Goal: Task Accomplishment & Management: Manage account settings

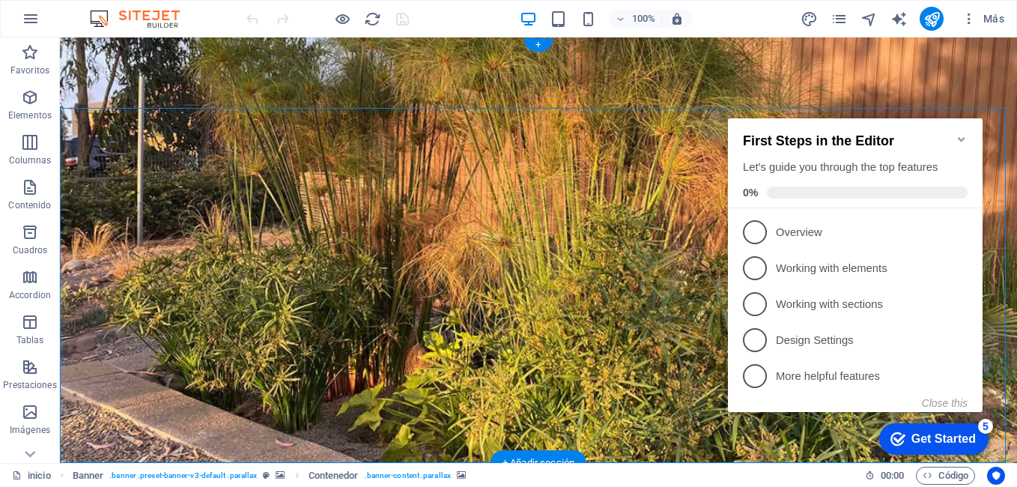
click at [960, 133] on icon "Minimize checklist" at bounding box center [962, 139] width 12 height 12
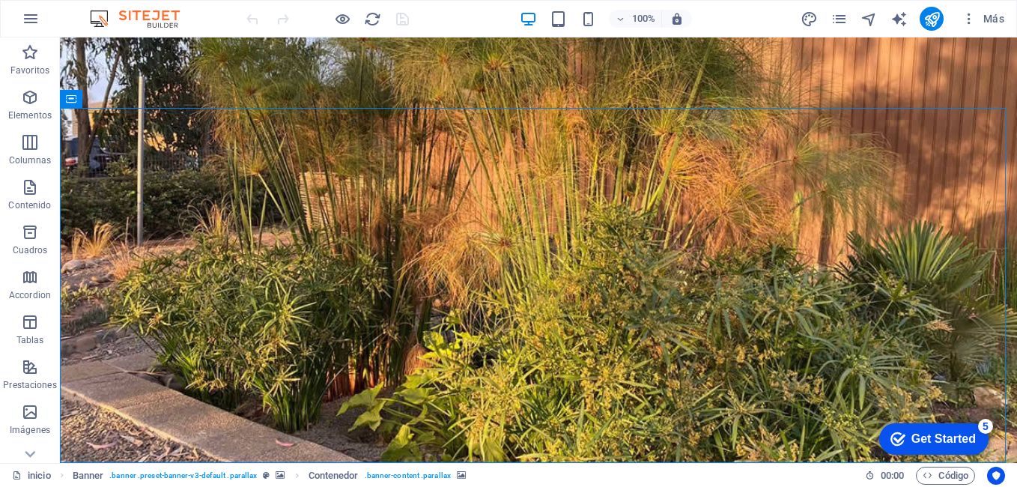
click at [934, 434] on div "Get Started" at bounding box center [944, 438] width 64 height 13
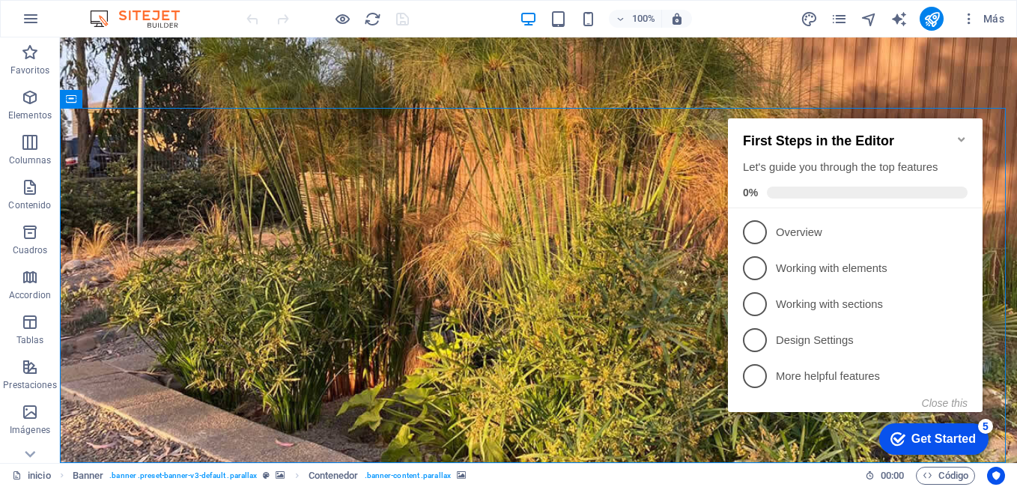
click at [963, 136] on icon "Minimize checklist" at bounding box center [962, 139] width 12 height 12
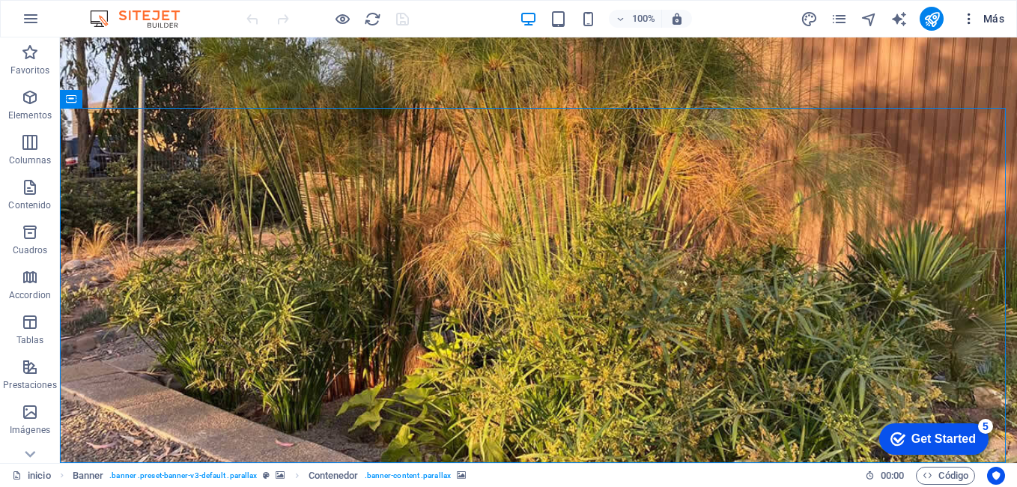
click at [966, 9] on button "Más" at bounding box center [983, 19] width 55 height 24
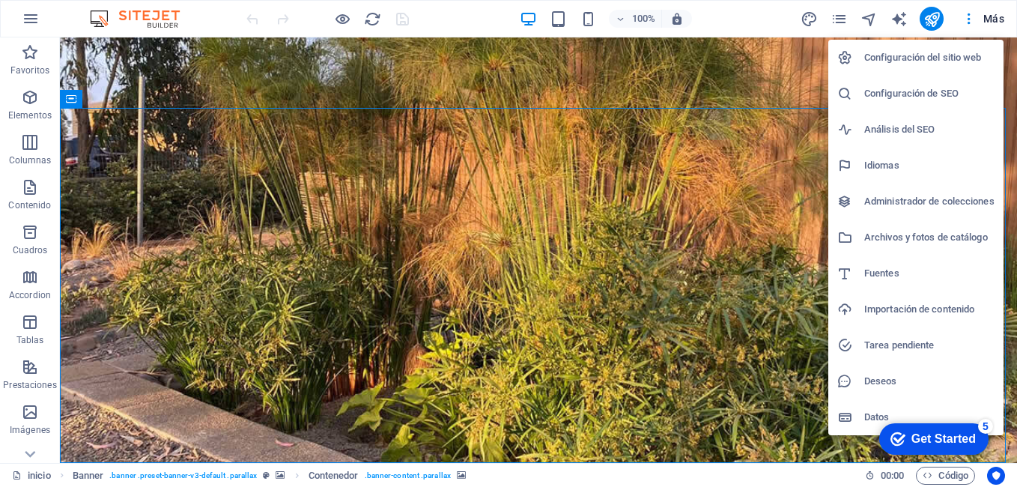
click at [922, 91] on h6 "Configuración de SEO" at bounding box center [930, 94] width 130 height 18
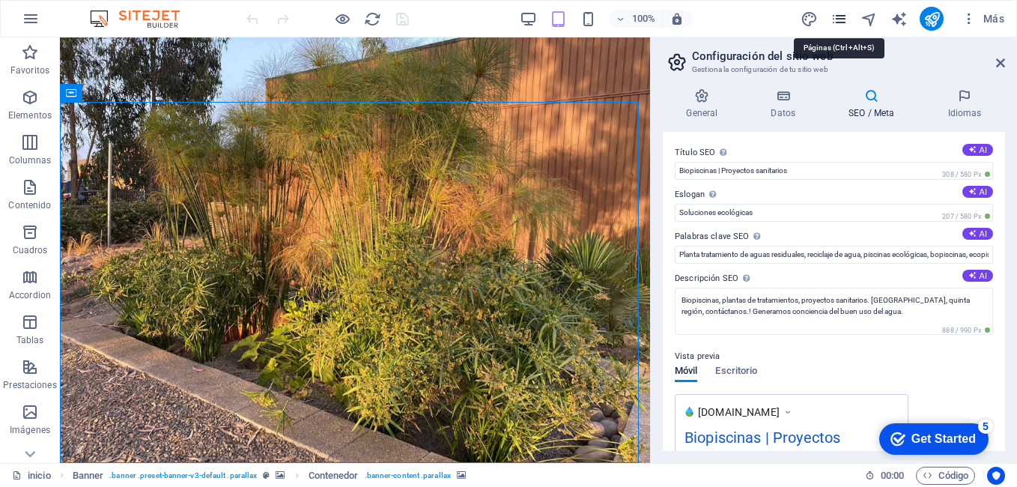
click at [845, 22] on icon "pages" at bounding box center [839, 18] width 17 height 17
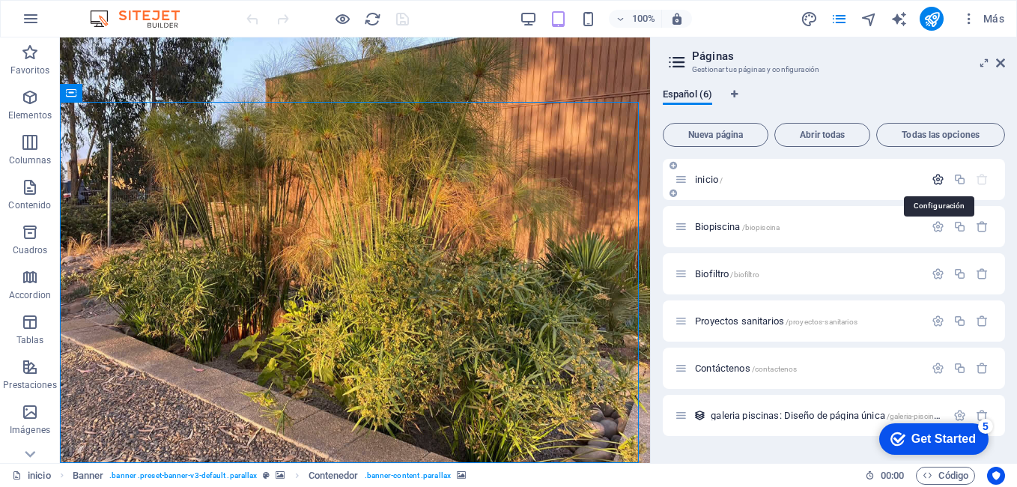
click at [938, 180] on icon "button" at bounding box center [938, 179] width 13 height 13
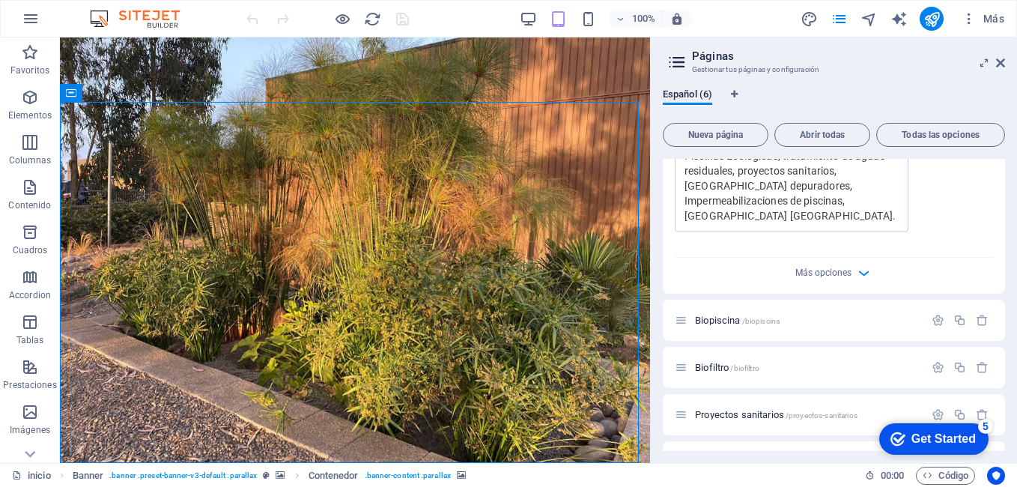
scroll to position [546, 0]
click at [932, 313] on icon "button" at bounding box center [938, 319] width 13 height 13
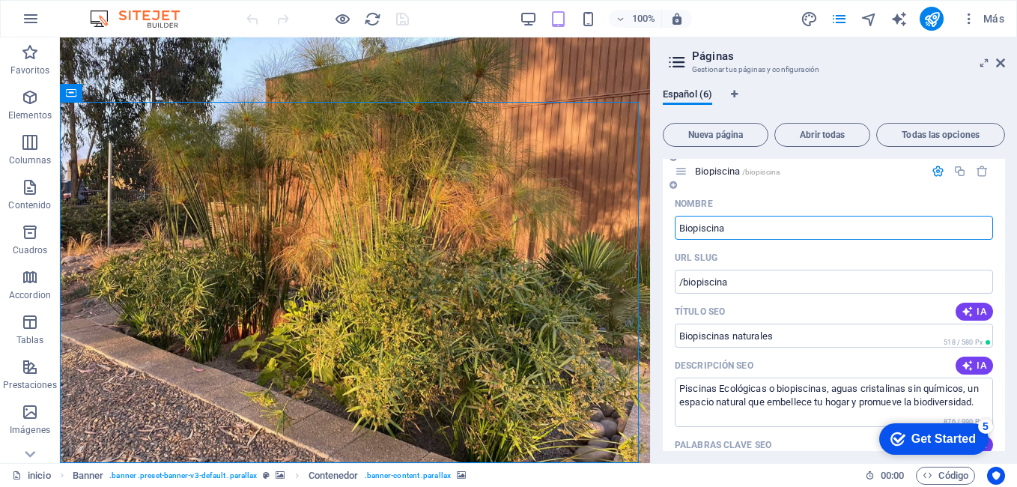
scroll to position [696, 0]
click at [979, 304] on span "IA" at bounding box center [974, 310] width 25 height 12
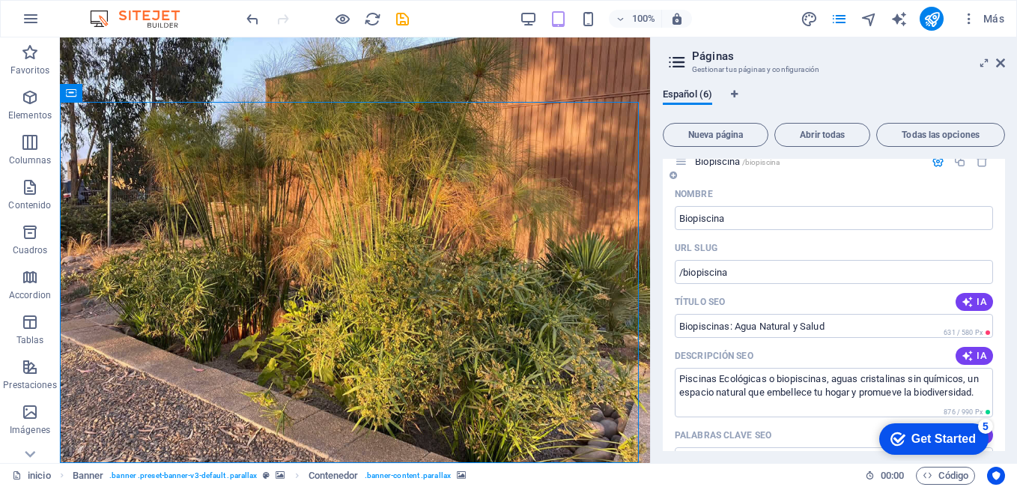
scroll to position [706, 0]
click at [733, 312] on input "Biopiscinas: Agua Natural y Salud" at bounding box center [834, 324] width 318 height 24
click at [838, 312] on input "Biopiscinas Agua Natural y Salud" at bounding box center [834, 324] width 318 height 24
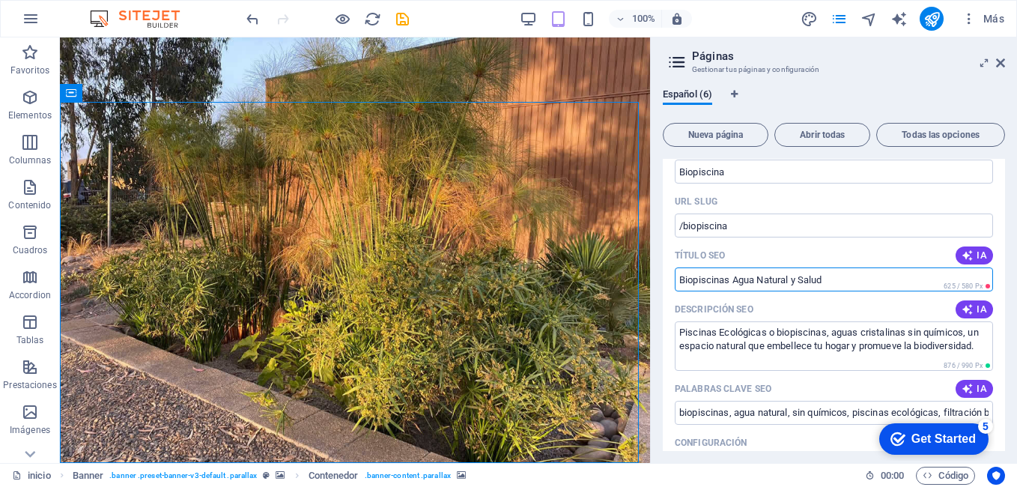
scroll to position [751, 0]
type input "Biopiscinas Agua Natural y Salud"
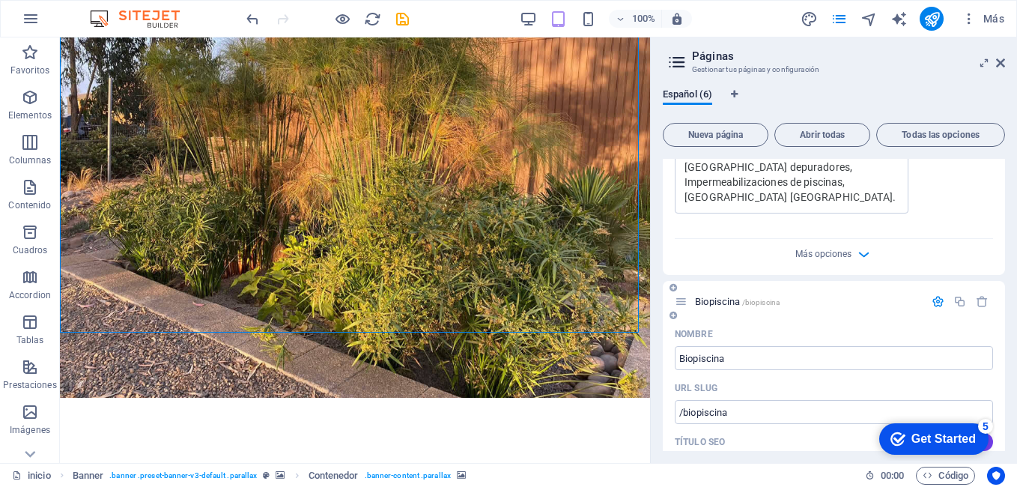
scroll to position [563, 0]
click at [727, 297] on span "Biopiscina /biopiscina" at bounding box center [737, 302] width 85 height 11
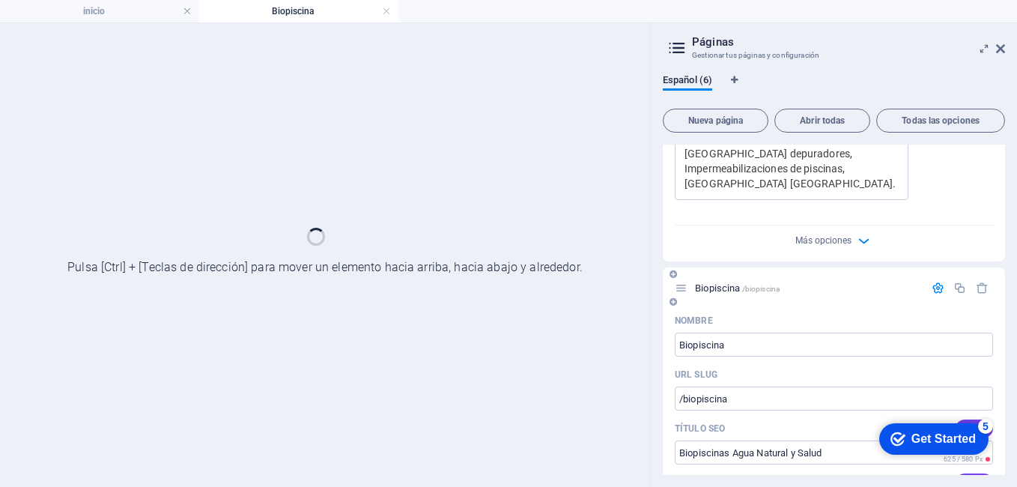
scroll to position [0, 0]
click at [563, 249] on div at bounding box center [325, 255] width 650 height 464
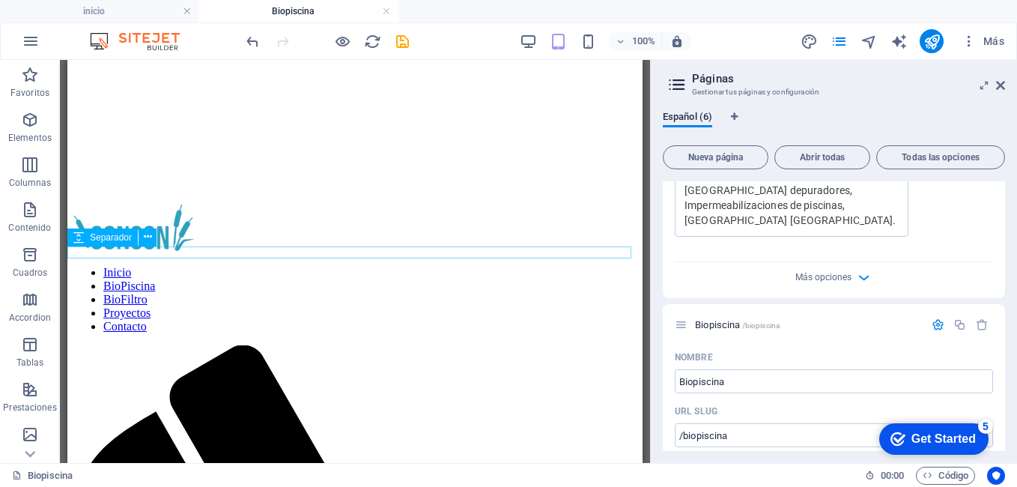
scroll to position [279, 0]
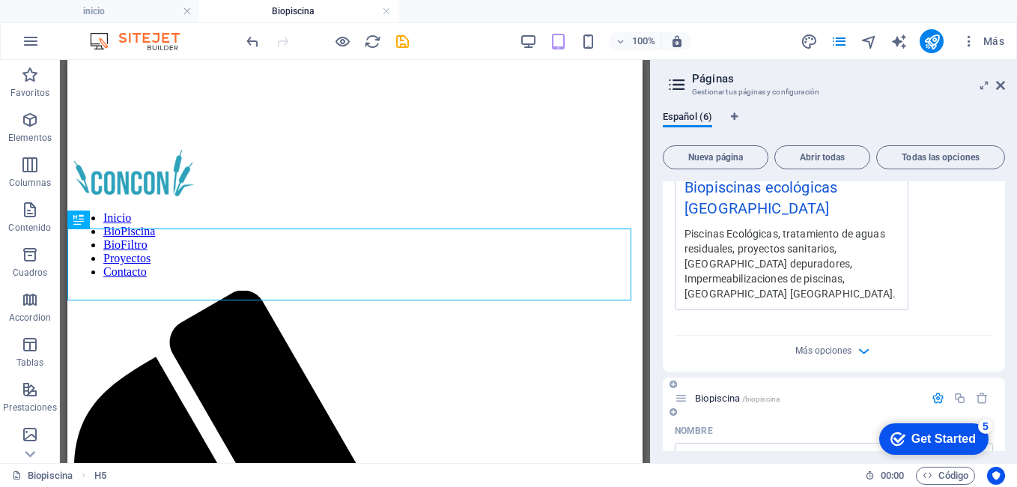
scroll to position [315, 0]
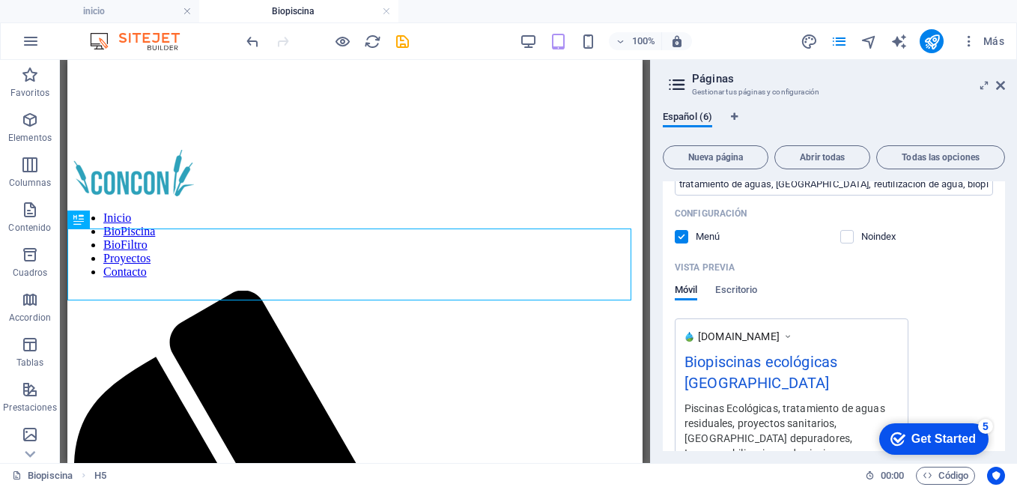
click at [830, 400] on div "Piscinas Ecológicas, tratamiento de aguas residuales, proyectos sanitarios, [GE…" at bounding box center [792, 438] width 214 height 76
click at [841, 260] on div "Vista previa" at bounding box center [834, 267] width 318 height 24
click at [846, 43] on icon "pages" at bounding box center [839, 41] width 17 height 17
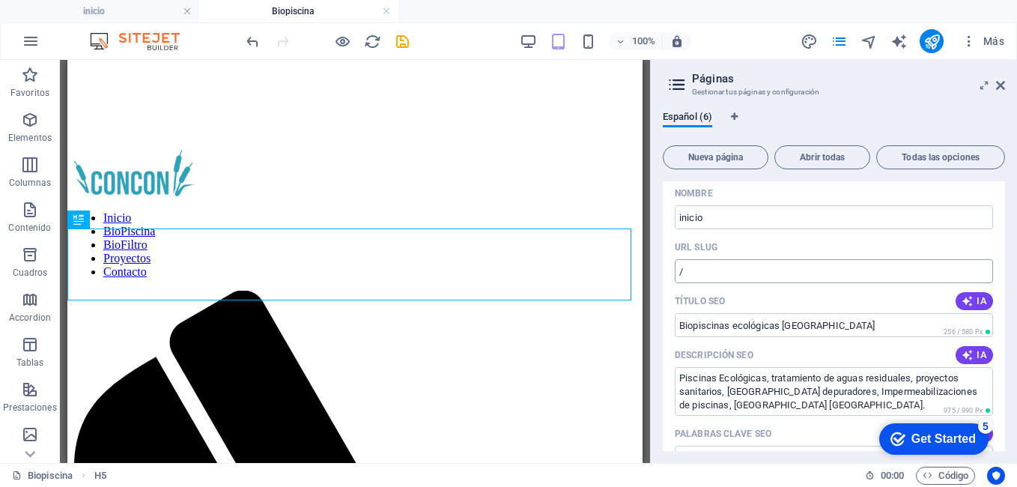
scroll to position [52, 0]
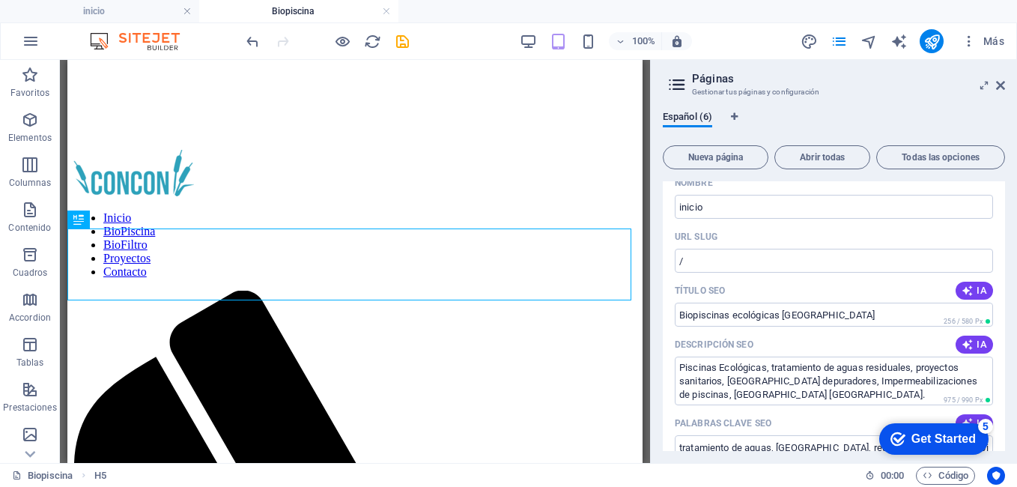
click at [682, 85] on icon at bounding box center [677, 84] width 22 height 21
click at [815, 318] on input "Biopiscinas ecológicas [GEOGRAPHIC_DATA]" at bounding box center [834, 315] width 318 height 24
click at [814, 316] on input "Biopiscinas ecológicas [GEOGRAPHIC_DATA]" at bounding box center [834, 315] width 318 height 24
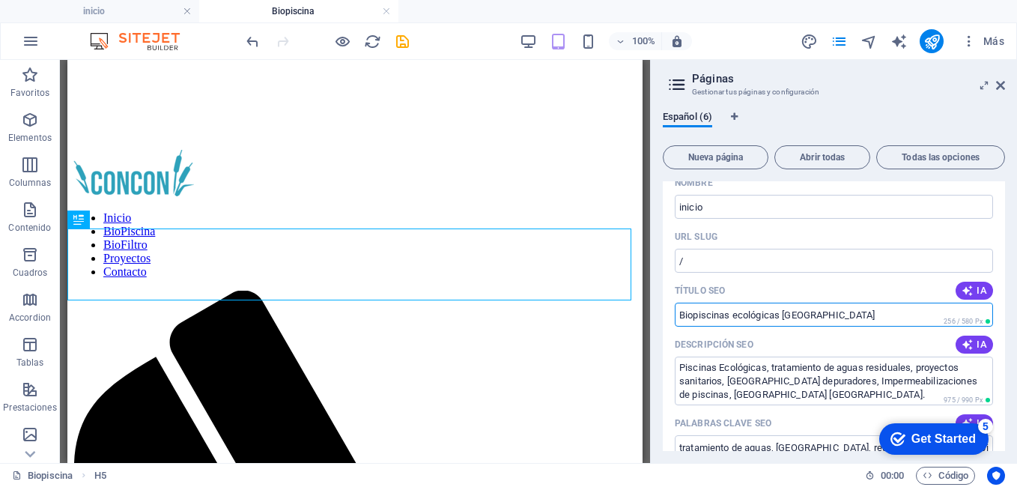
drag, startPoint x: 814, startPoint y: 316, endPoint x: 784, endPoint y: 316, distance: 30.7
click at [784, 316] on input "Biopiscinas ecológicas [GEOGRAPHIC_DATA]" at bounding box center [834, 315] width 318 height 24
type input "Biopiscinas ecológicas"
click at [676, 85] on icon at bounding box center [677, 84] width 22 height 21
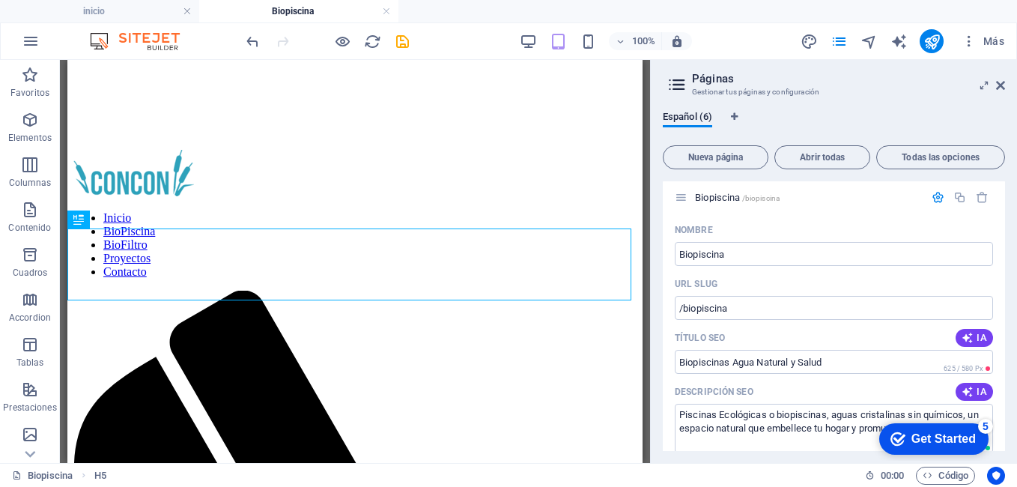
scroll to position [670, 0]
drag, startPoint x: 842, startPoint y: 343, endPoint x: 793, endPoint y: 351, distance: 50.1
click at [793, 351] on input "Biopiscinas Agua Natural y Salud" at bounding box center [834, 361] width 318 height 24
paste input "Biopiscinas ecológicas [GEOGRAPHIC_DATA]"
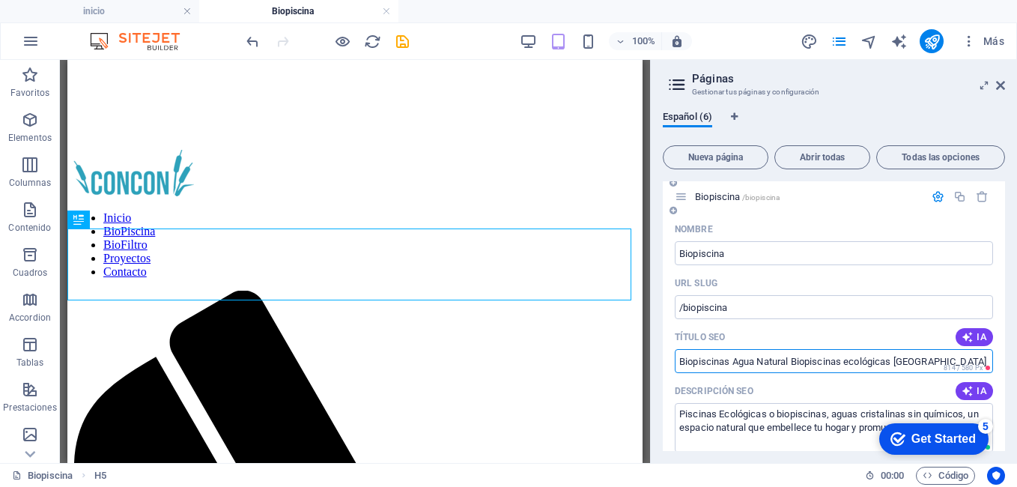
drag, startPoint x: 793, startPoint y: 351, endPoint x: 894, endPoint y: 352, distance: 101.1
click at [894, 352] on input "Biopiscinas Agua Natural Biopiscinas ecológicas [GEOGRAPHIC_DATA]" at bounding box center [834, 361] width 318 height 24
click at [894, 352] on input "Biopiscinas Agua Natural [GEOGRAPHIC_DATA]" at bounding box center [834, 361] width 318 height 24
click at [853, 349] on input "Biopiscinas Agua Natural [GEOGRAPHIC_DATA]" at bounding box center [834, 361] width 318 height 24
click at [867, 379] on div "Descripción SEO IA" at bounding box center [834, 391] width 318 height 24
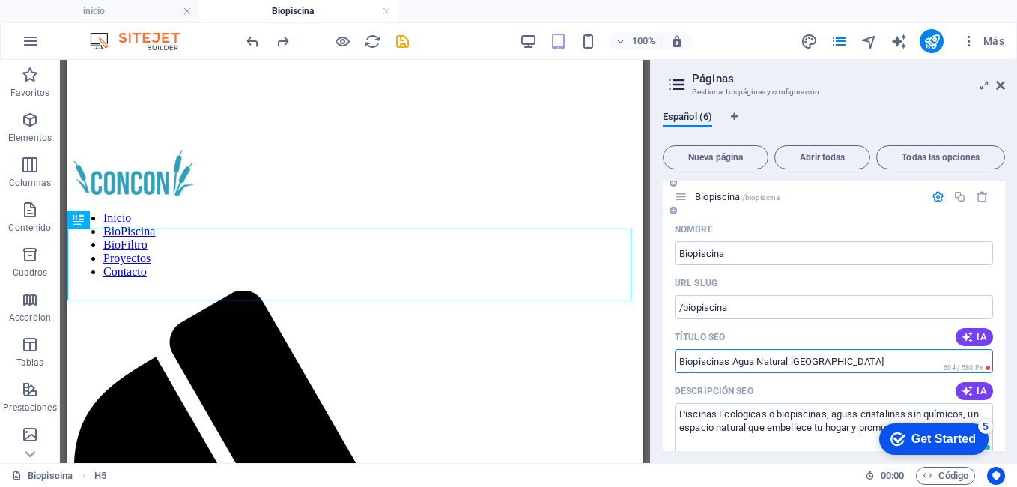
click at [793, 349] on input "Biopiscinas Agua Natural [GEOGRAPHIC_DATA]" at bounding box center [834, 361] width 318 height 24
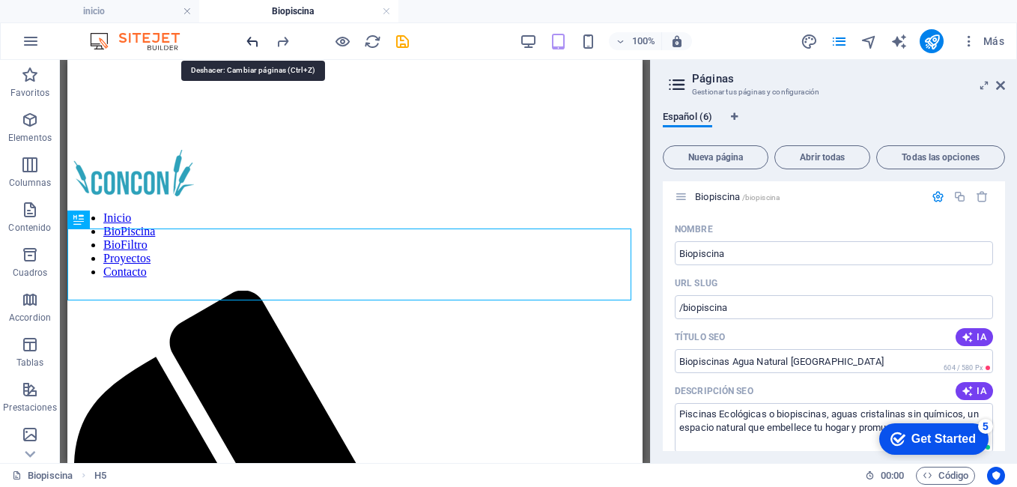
click at [249, 38] on icon "undo" at bounding box center [252, 41] width 17 height 17
type input "Biopiscinas Agua Natural y Salud"
click at [249, 38] on icon "undo" at bounding box center [252, 41] width 17 height 17
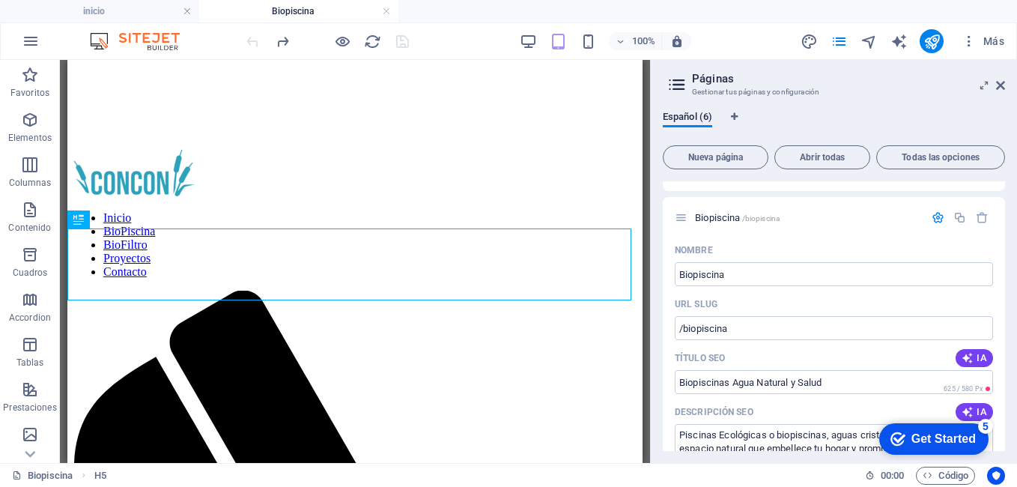
type input "Biopiscinas ecológicas [GEOGRAPHIC_DATA]"
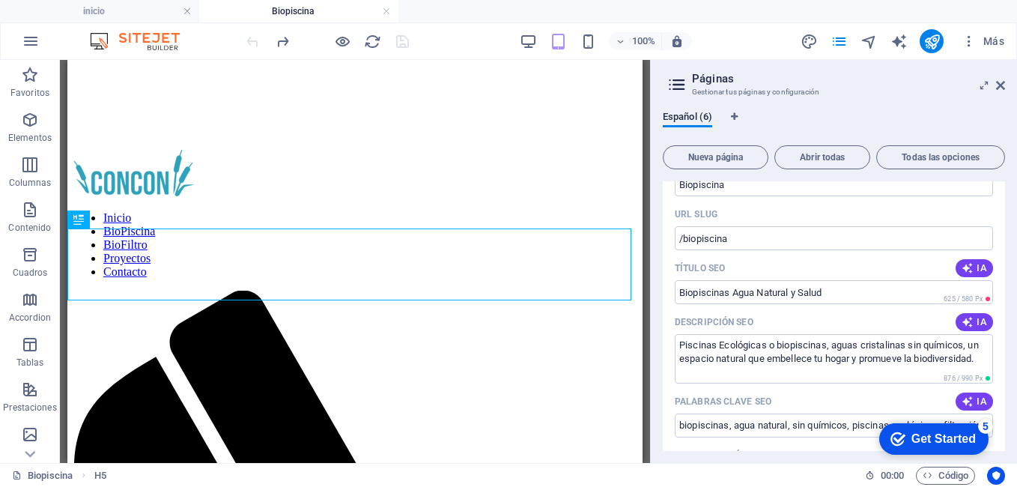
scroll to position [761, 0]
click at [930, 37] on icon "publish" at bounding box center [932, 41] width 17 height 17
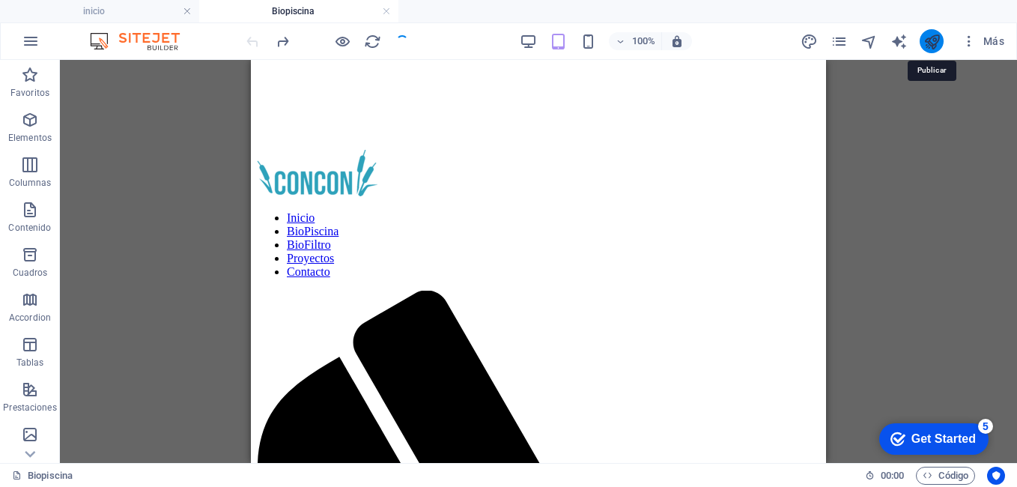
click at [930, 37] on icon "publish" at bounding box center [932, 41] width 17 height 17
